Goal: Contribute content

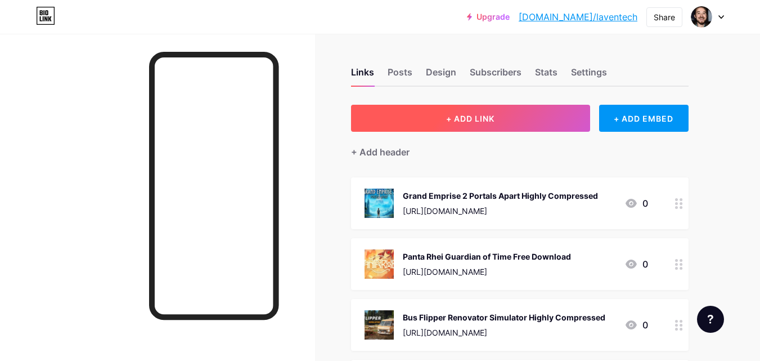
click at [559, 105] on button "+ ADD LINK" at bounding box center [470, 118] width 239 height 27
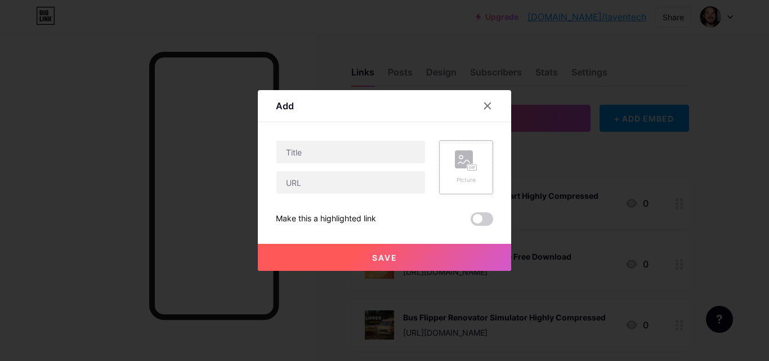
click at [479, 159] on div "Picture" at bounding box center [466, 167] width 54 height 54
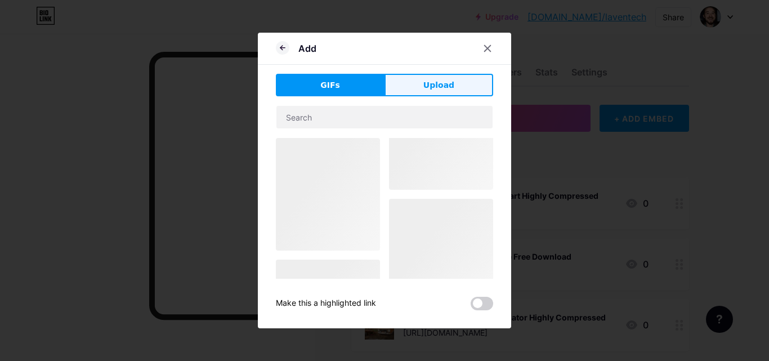
click at [403, 88] on button "Upload" at bounding box center [438, 85] width 109 height 23
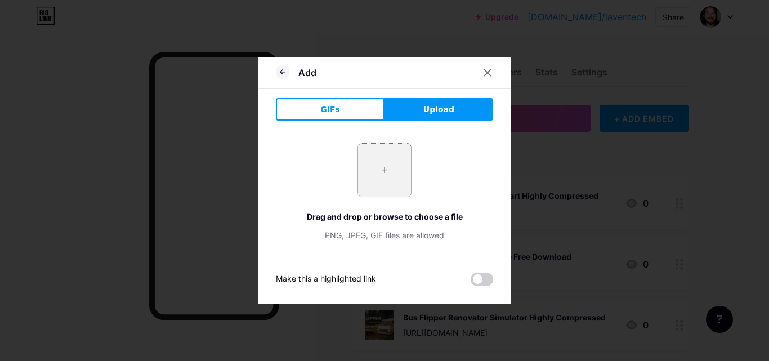
click at [385, 185] on input "file" at bounding box center [384, 169] width 53 height 53
type input "C:\fakepath\little witch1_1_11zon.webp"
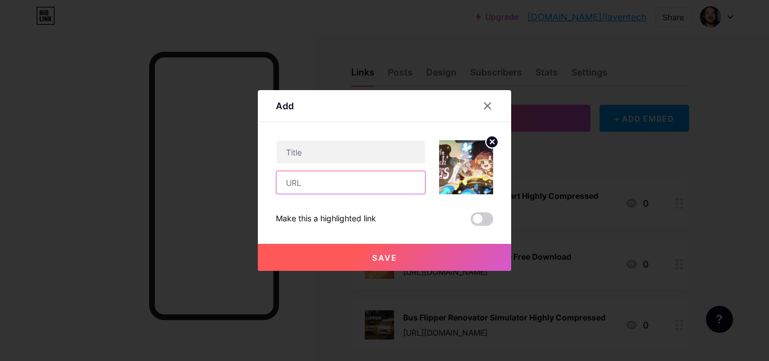
click at [357, 171] on input "text" at bounding box center [350, 182] width 149 height 23
paste input "[URL][DOMAIN_NAME][PERSON_NAME]"
type input "[URL][DOMAIN_NAME][PERSON_NAME]"
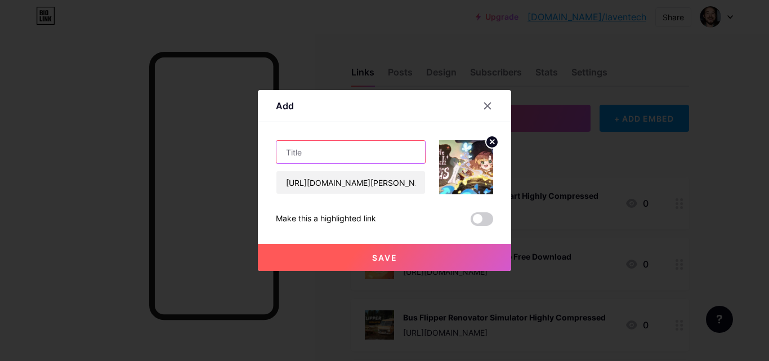
click at [309, 145] on input "text" at bounding box center [350, 152] width 149 height 23
paste input "Little Witch in the [PERSON_NAME] Free download"
drag, startPoint x: 360, startPoint y: 150, endPoint x: 462, endPoint y: 138, distance: 102.5
click at [462, 138] on div "Content YouTube Play YouTube video without leaving your page. ADD Vimeo Play Vi…" at bounding box center [384, 174] width 217 height 104
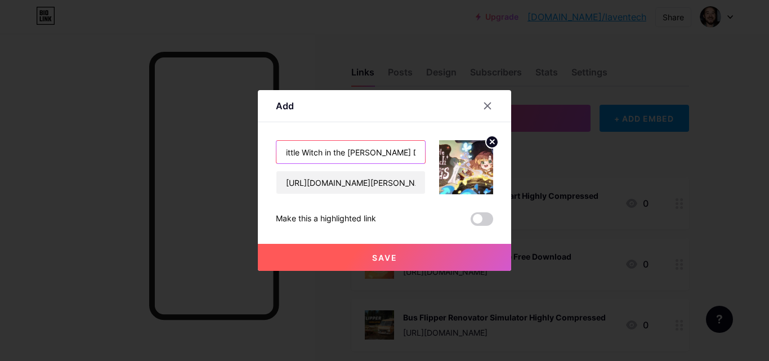
scroll to position [0, 15]
paste input "text"
type input "Little Witch in the [PERSON_NAME] Download PC"
click at [383, 253] on span "Save" at bounding box center [384, 258] width 25 height 10
